Goal: Book appointment/travel/reservation

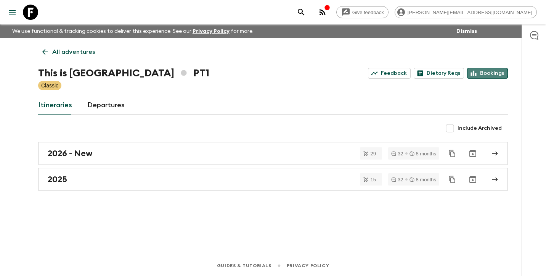
click at [486, 73] on link "Bookings" at bounding box center [487, 73] width 41 height 11
click at [81, 49] on p "All adventures" at bounding box center [73, 51] width 43 height 9
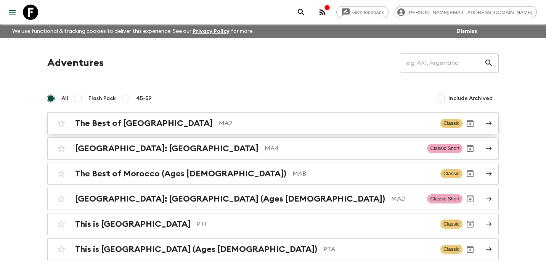
click at [123, 118] on h2 "The Best of [GEOGRAPHIC_DATA]" at bounding box center [144, 123] width 138 height 10
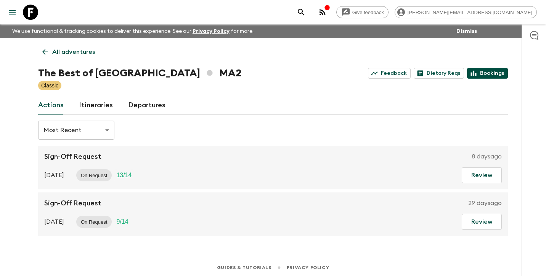
click at [484, 75] on link "Bookings" at bounding box center [487, 73] width 41 height 11
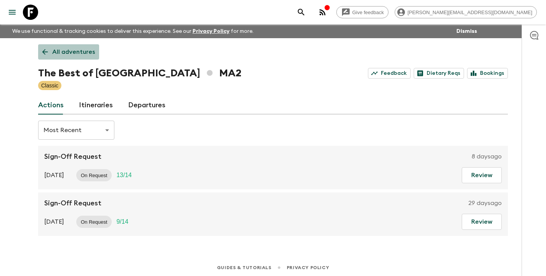
click at [85, 51] on p "All adventures" at bounding box center [73, 51] width 43 height 9
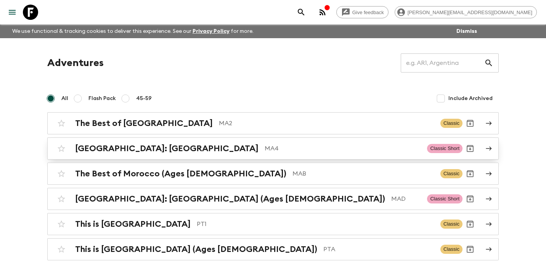
click at [112, 149] on h2 "[GEOGRAPHIC_DATA]: [GEOGRAPHIC_DATA]" at bounding box center [166, 148] width 183 height 10
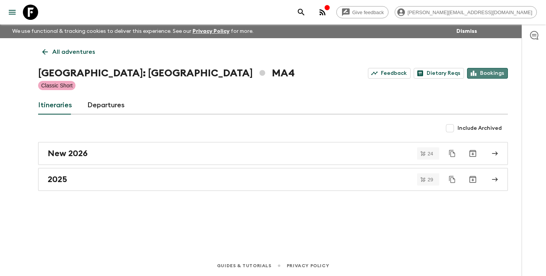
click at [491, 72] on link "Bookings" at bounding box center [487, 73] width 41 height 11
